Goal: Information Seeking & Learning: Learn about a topic

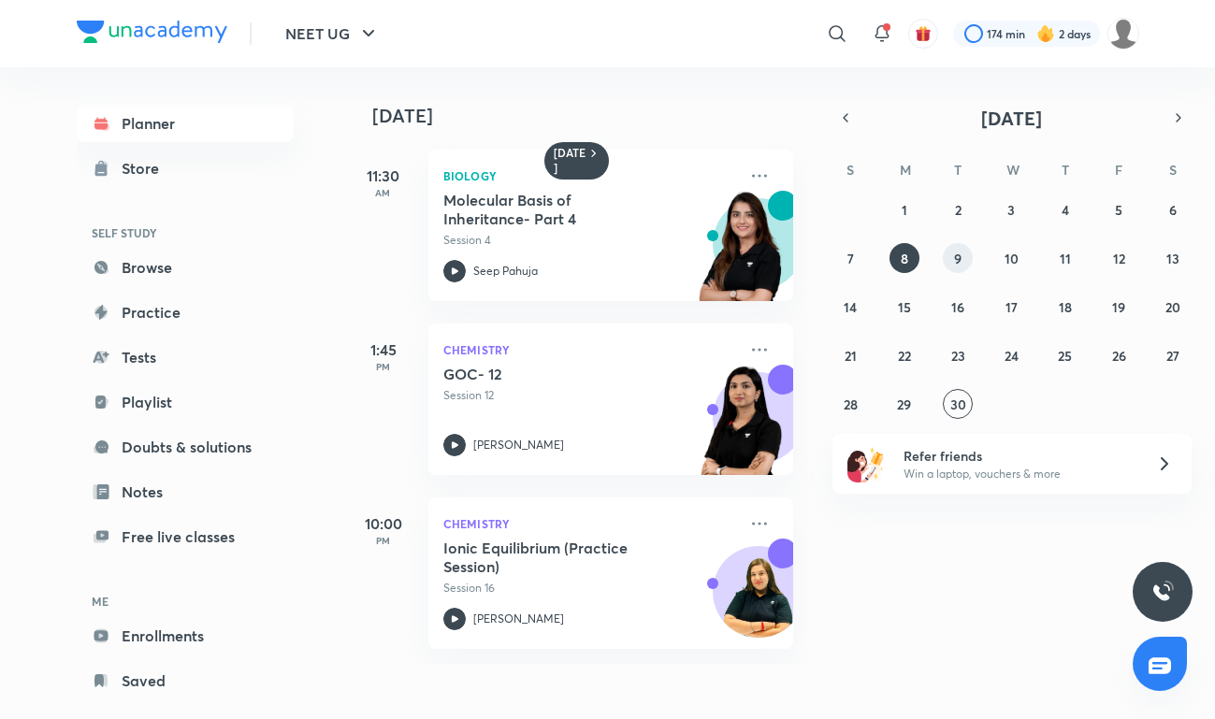
click at [960, 267] on button "9" at bounding box center [958, 258] width 30 height 30
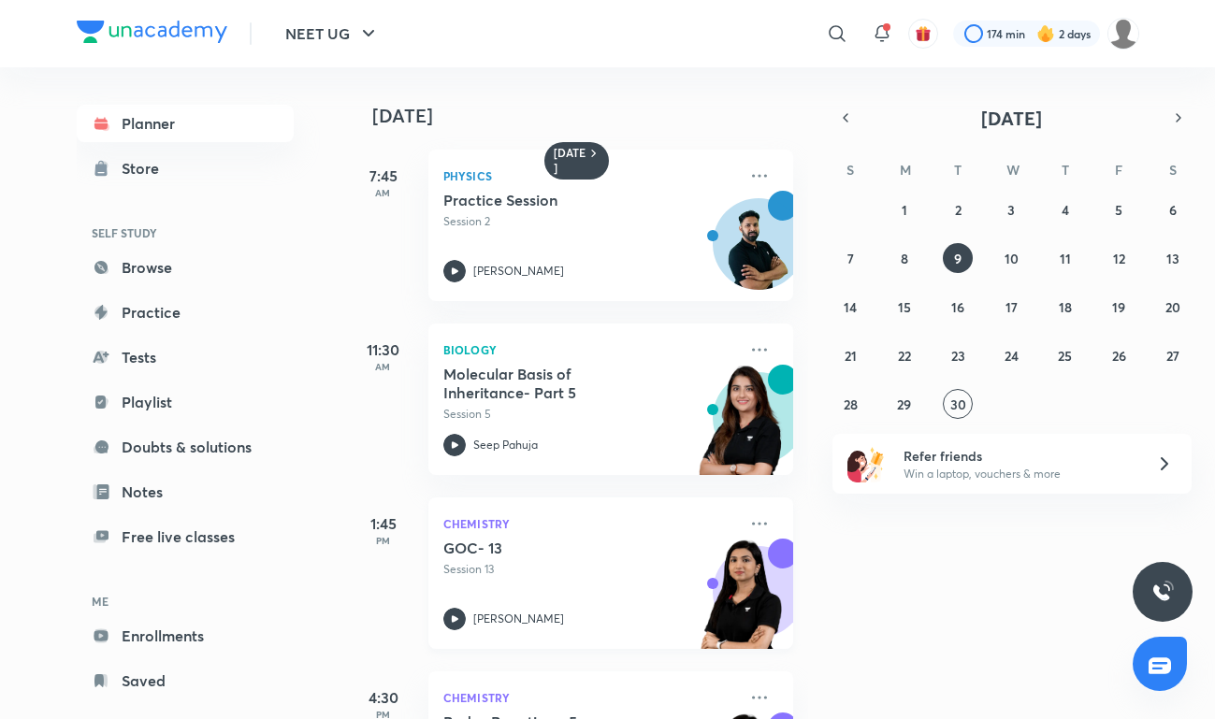
click at [573, 589] on div "GOC- 13 Session 13 [PERSON_NAME]" at bounding box center [590, 585] width 294 height 92
click at [1017, 253] on abbr "10" at bounding box center [1011, 259] width 14 height 18
click at [491, 575] on p "Session 14" at bounding box center [590, 569] width 294 height 17
click at [1061, 254] on abbr "11" at bounding box center [1065, 259] width 11 height 18
click at [1117, 260] on abbr "12" at bounding box center [1119, 259] width 12 height 18
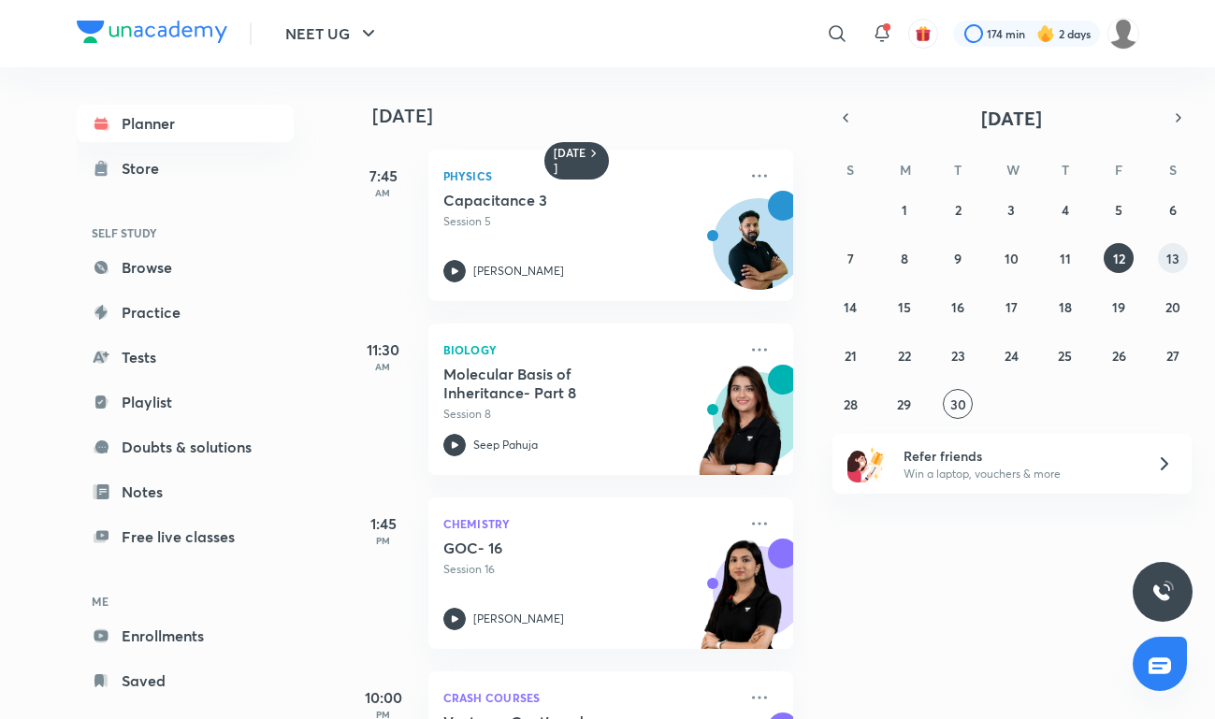
click at [1177, 260] on abbr "13" at bounding box center [1172, 259] width 13 height 18
